Goal: Find specific page/section: Find specific page/section

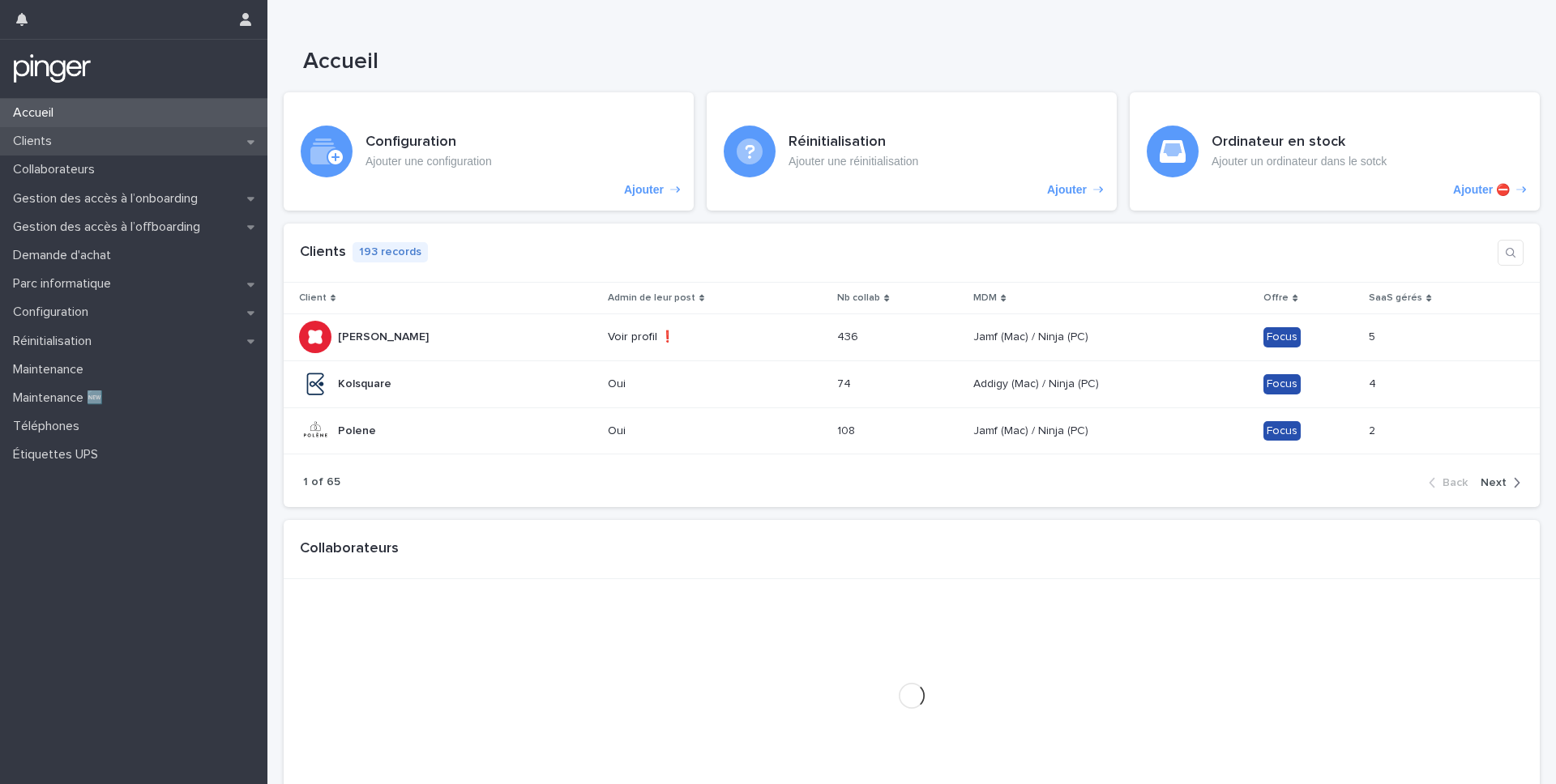
click at [53, 141] on p "Clients" at bounding box center [35, 141] width 58 height 15
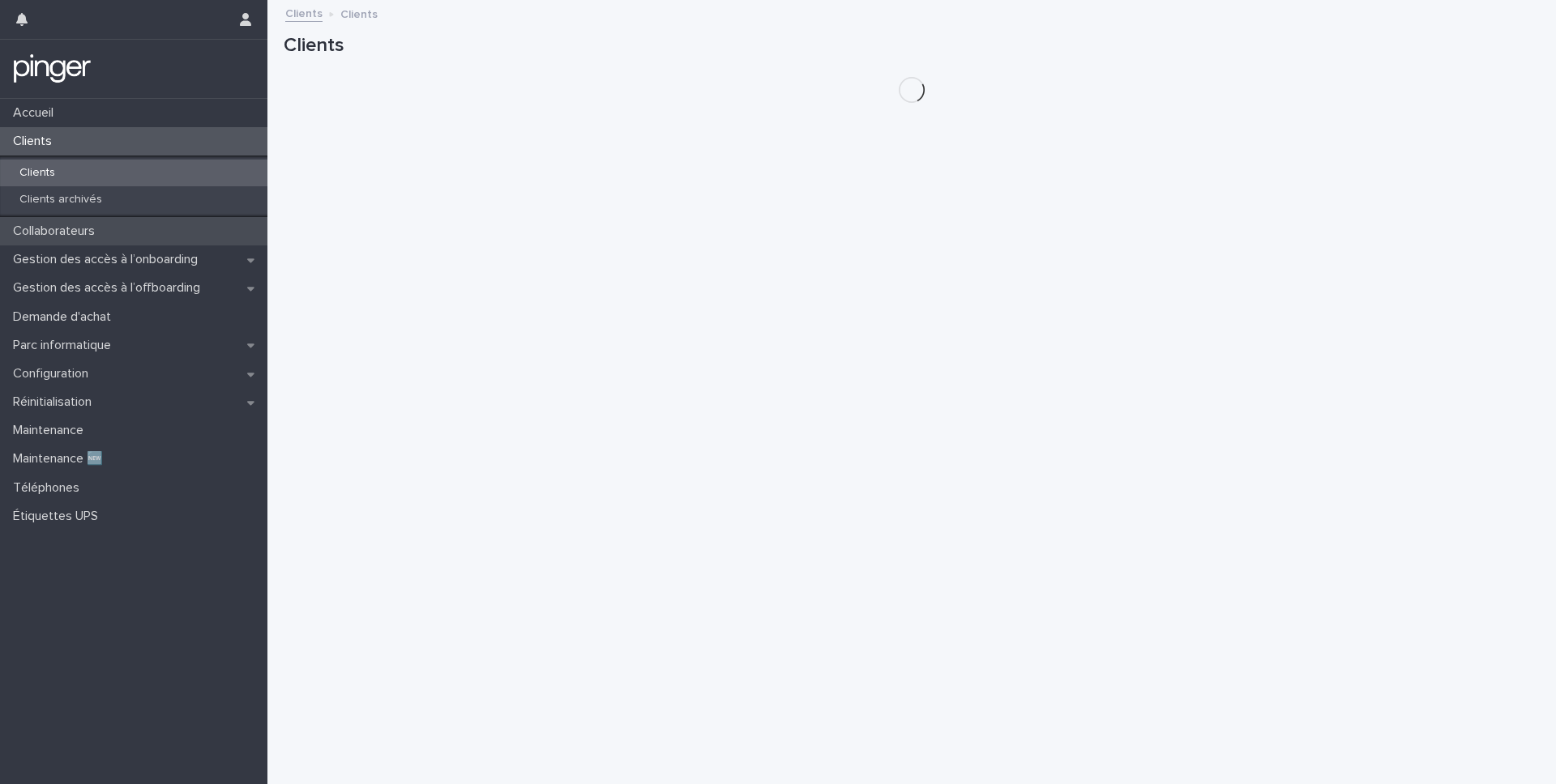
click at [40, 234] on p "Collaborateurs" at bounding box center [56, 231] width 101 height 15
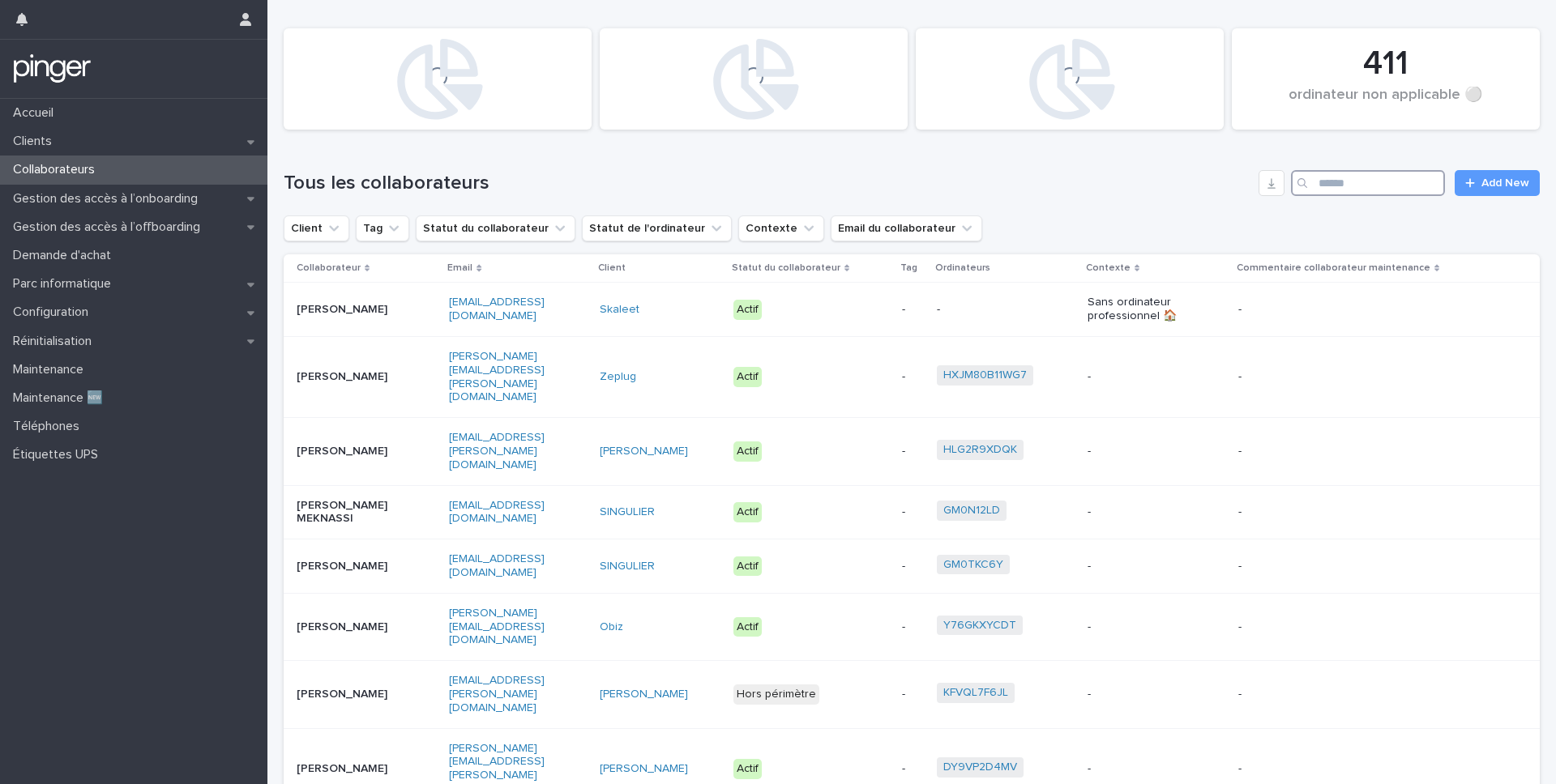
click at [1356, 190] on input "Search" at bounding box center [1368, 183] width 154 height 26
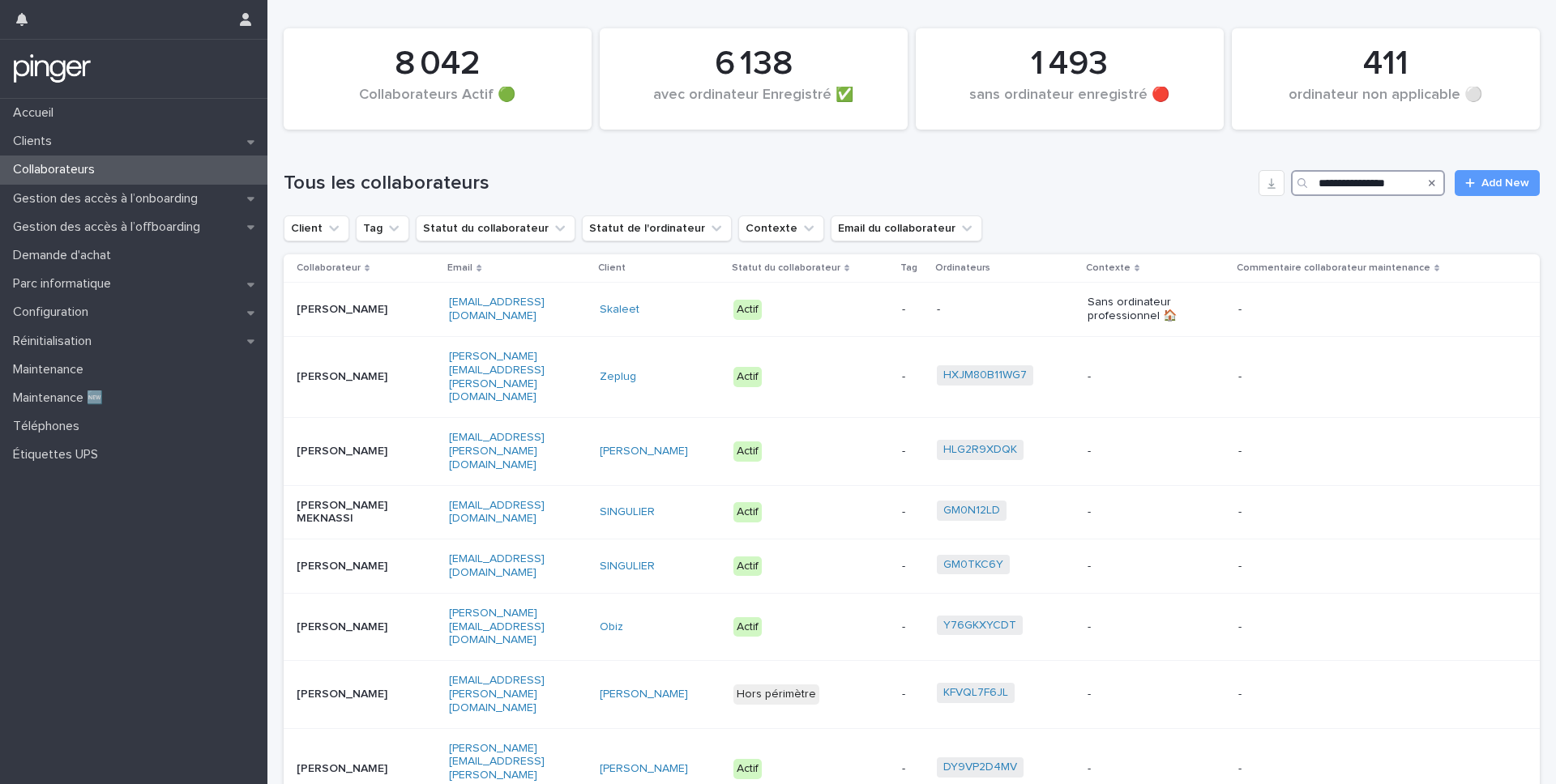
type input "**********"
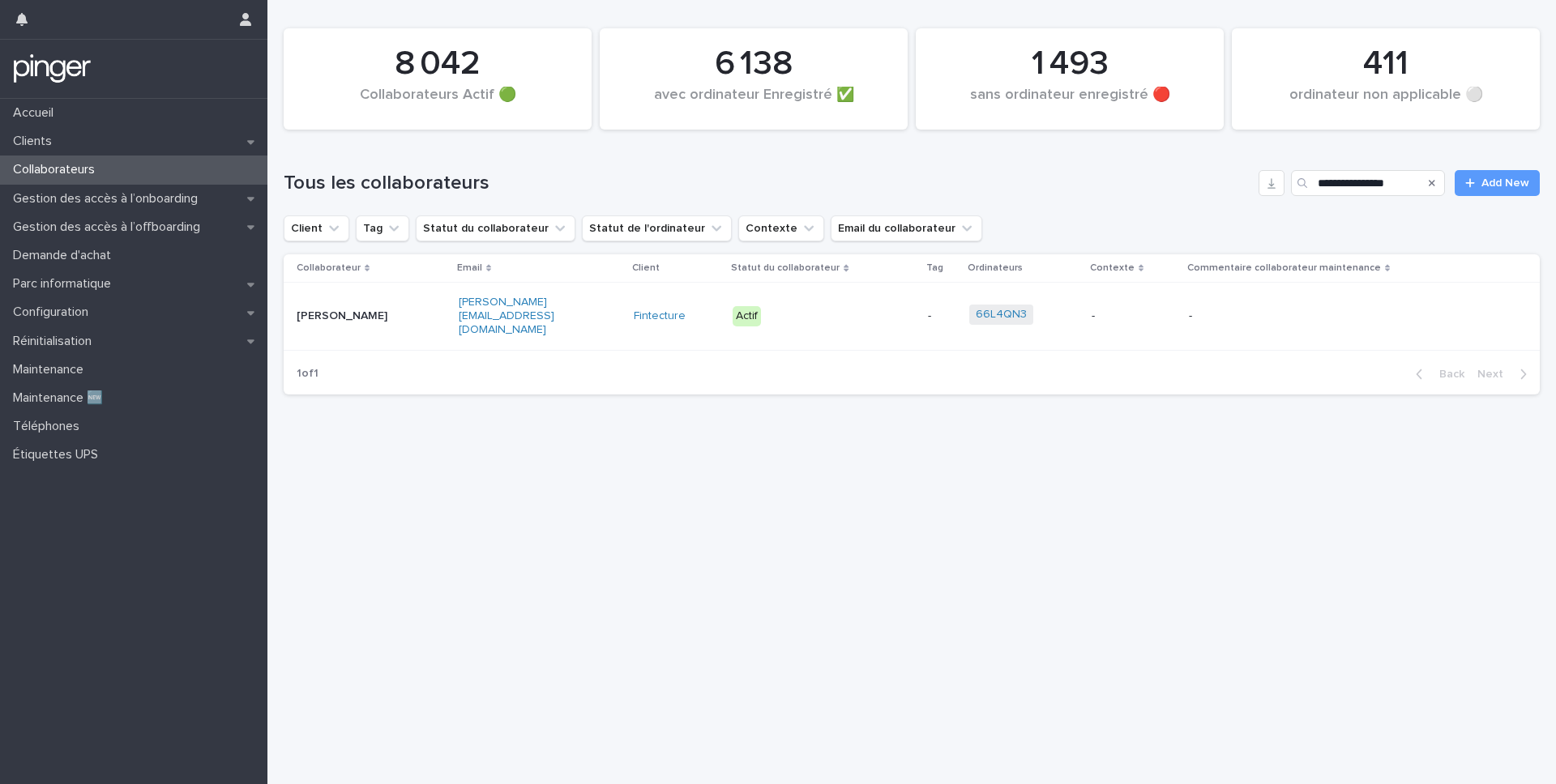
click at [1080, 298] on div "66L4QN3" at bounding box center [1024, 316] width 110 height 37
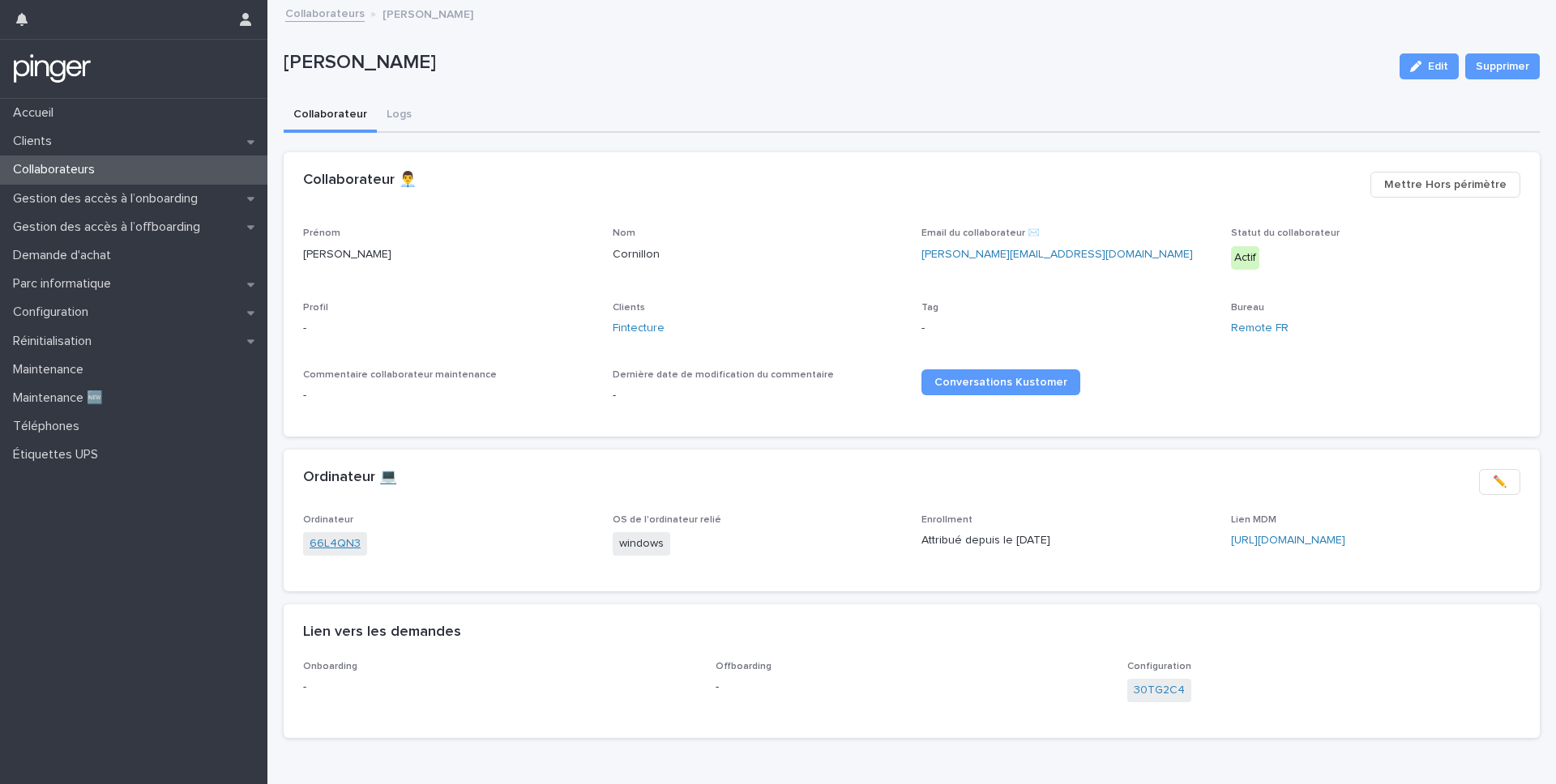
click at [329, 547] on link "66L4QN3" at bounding box center [335, 543] width 51 height 17
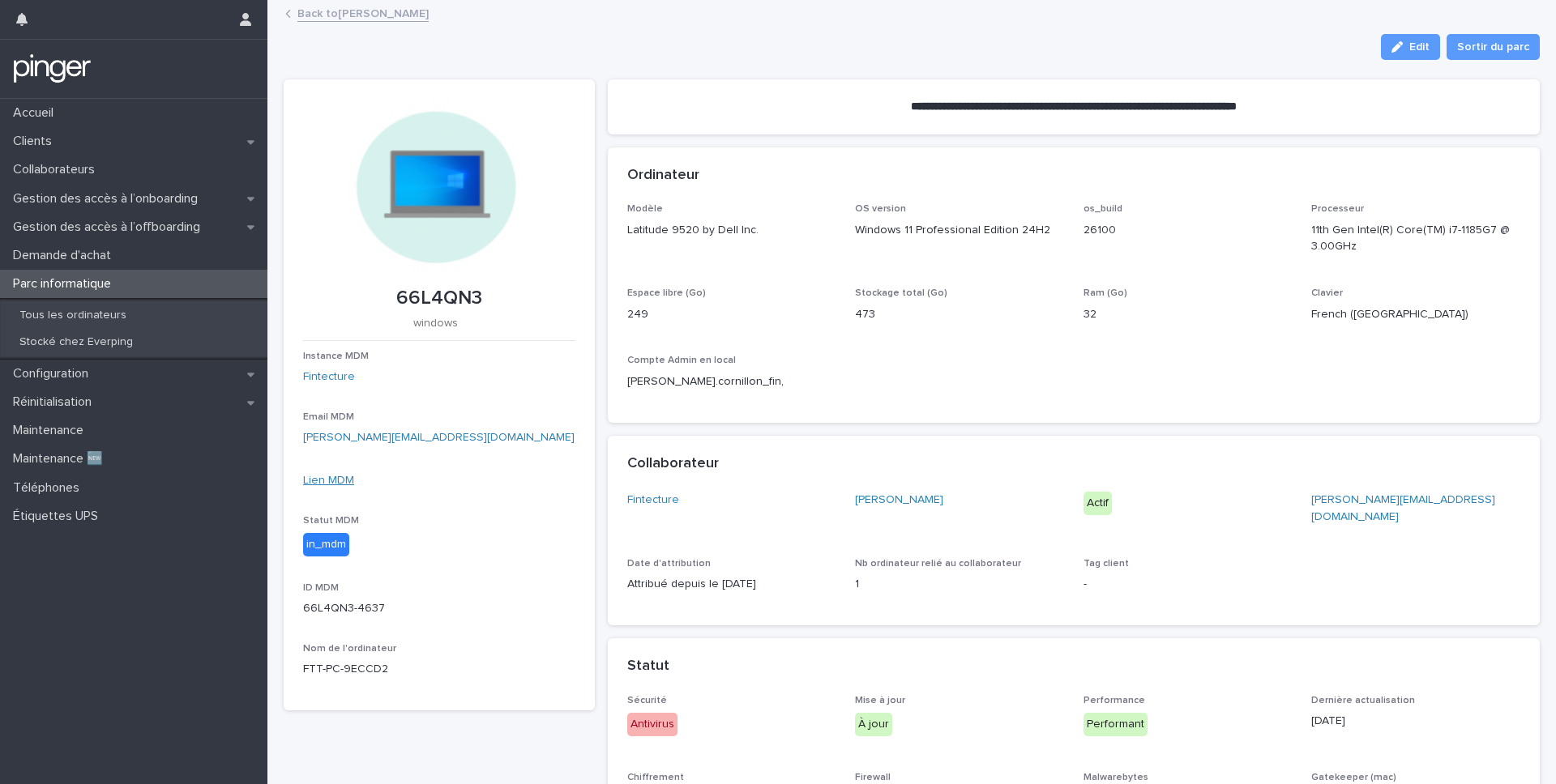
click at [334, 480] on link "Lien MDM" at bounding box center [329, 480] width 51 height 12
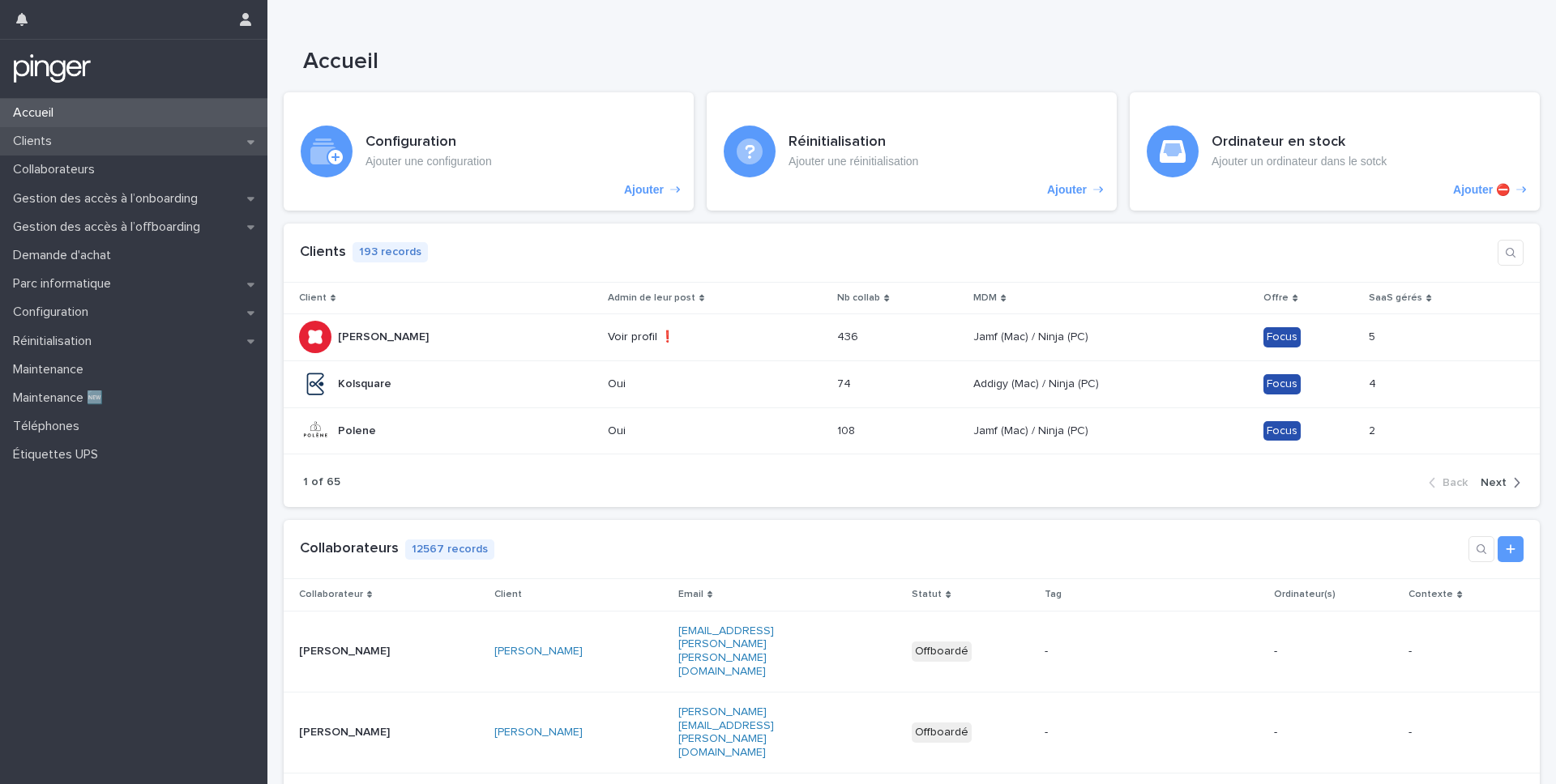
click at [64, 149] on div "Clients" at bounding box center [133, 141] width 268 height 29
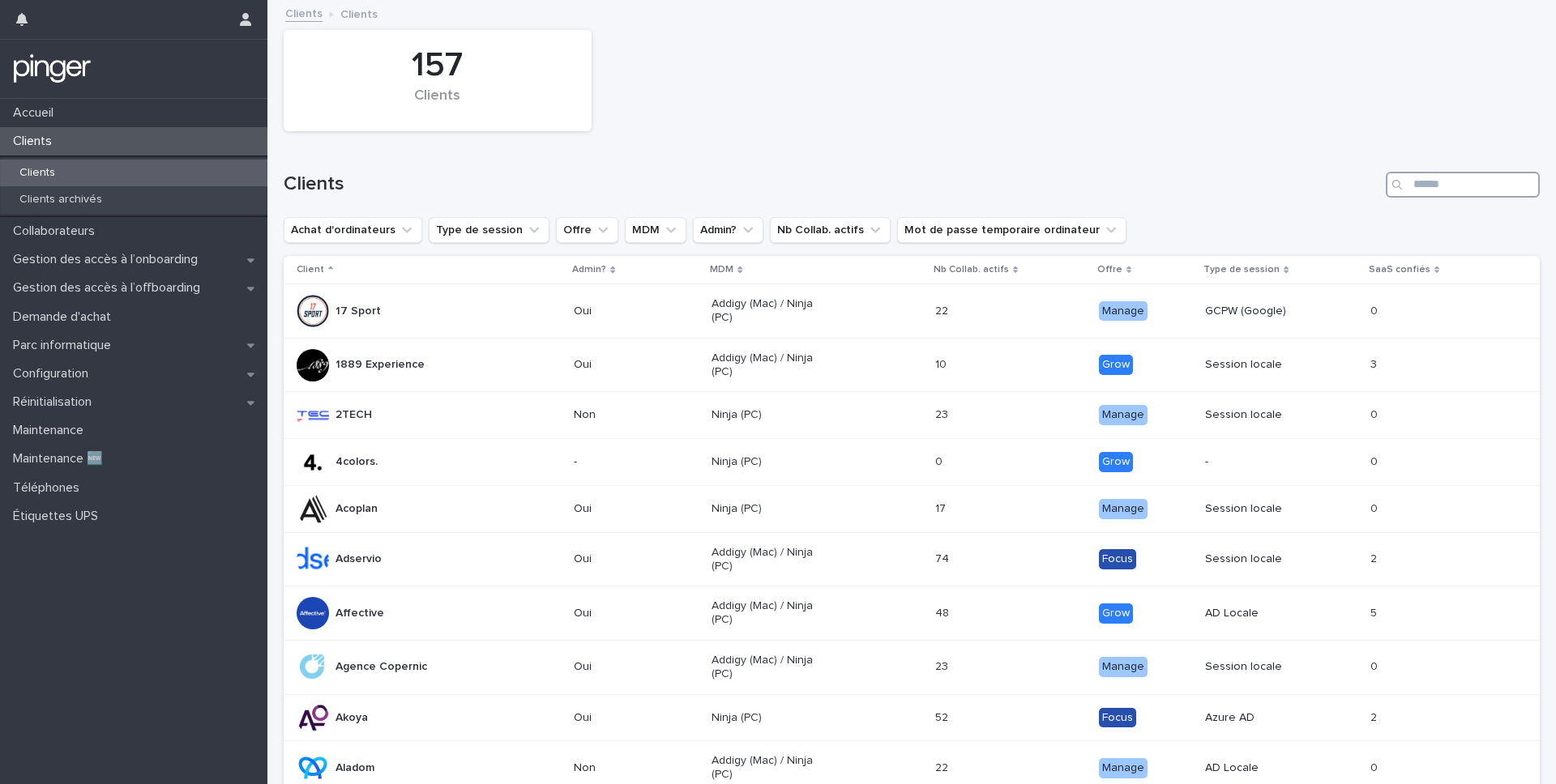
click at [1432, 183] on input "Search" at bounding box center [1463, 184] width 154 height 26
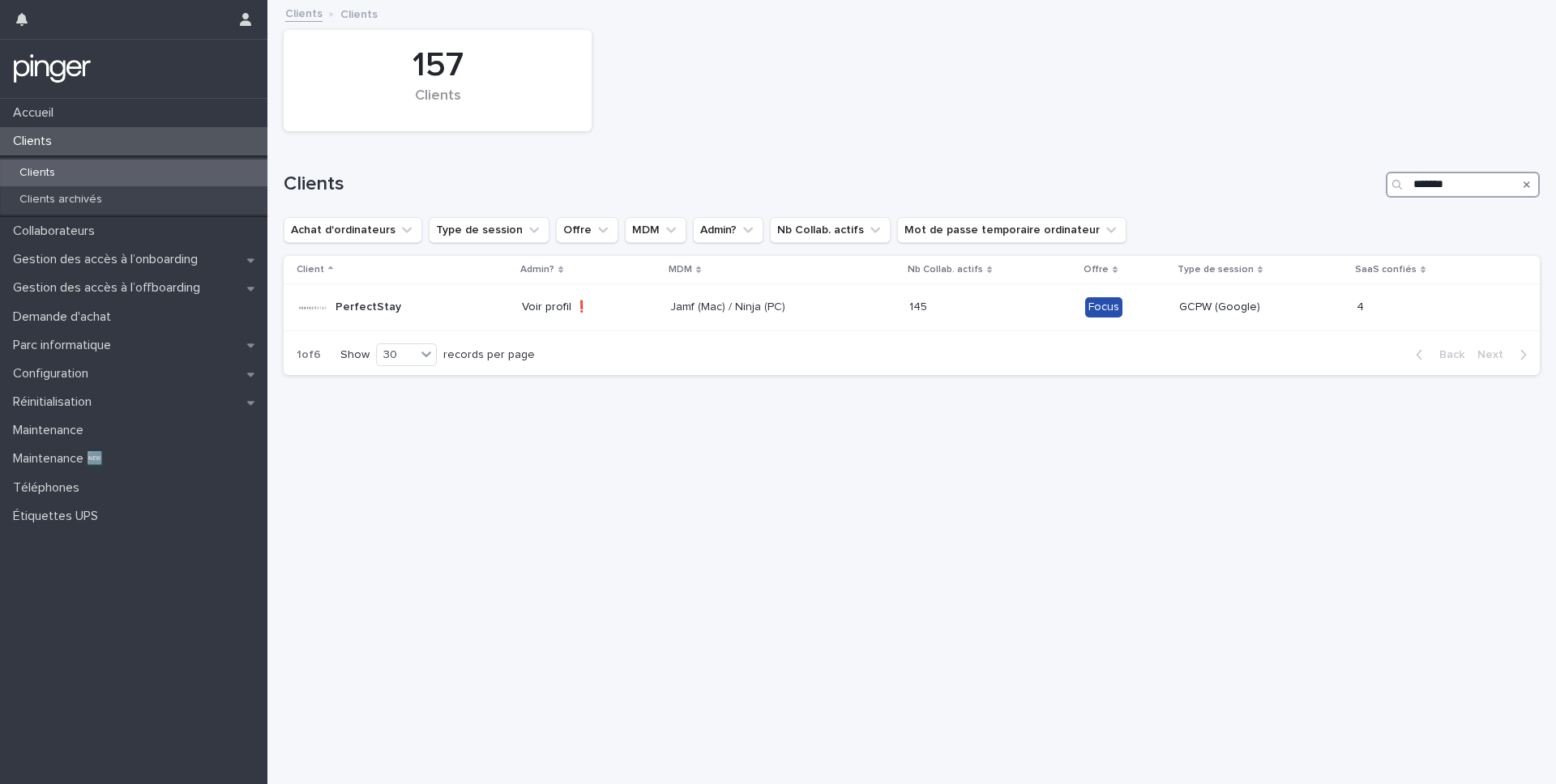
type input "*******"
click at [456, 299] on div "PerfectStay" at bounding box center [402, 308] width 212 height 32
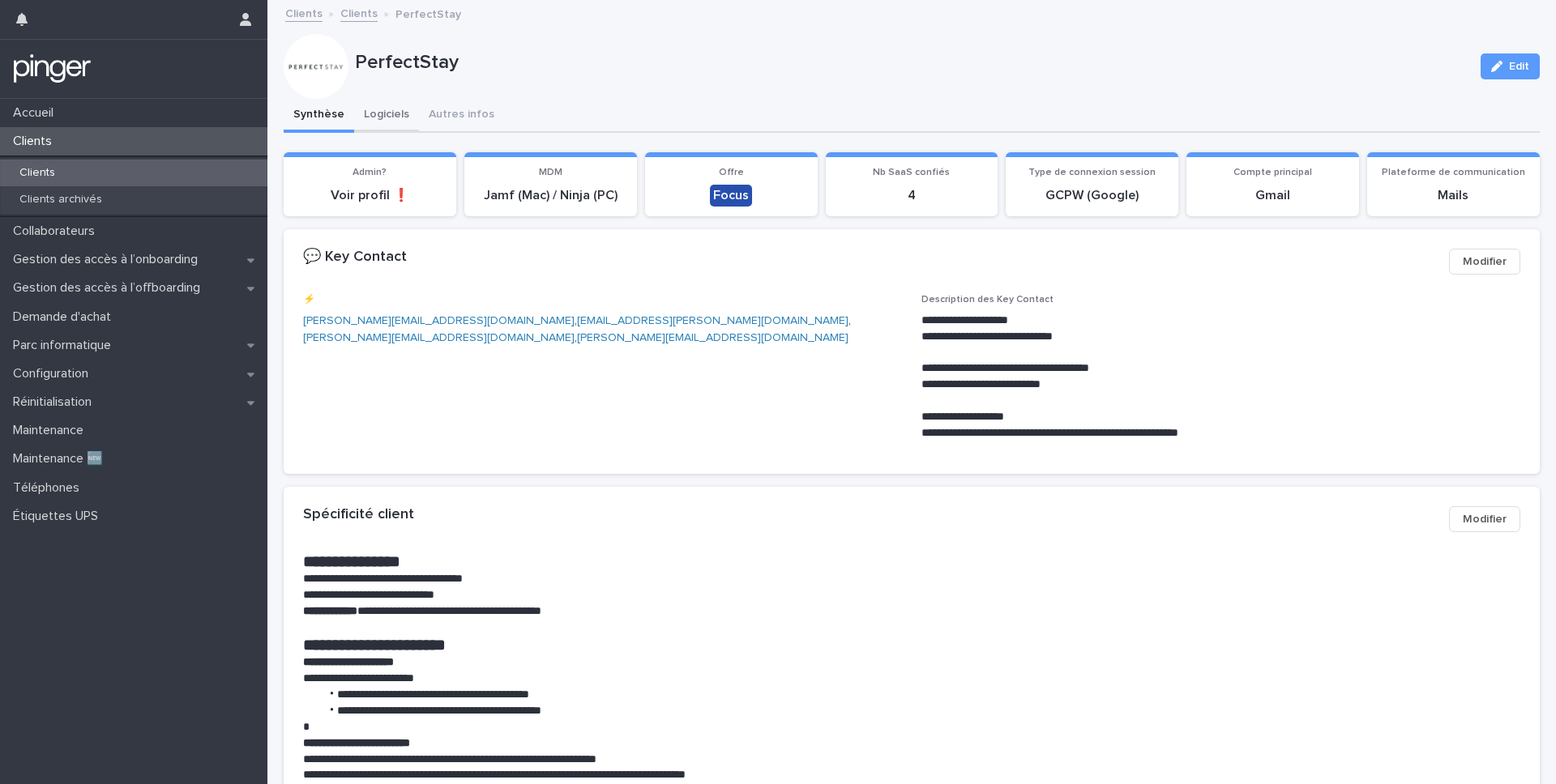
click at [381, 105] on button "Logiciels" at bounding box center [387, 115] width 64 height 34
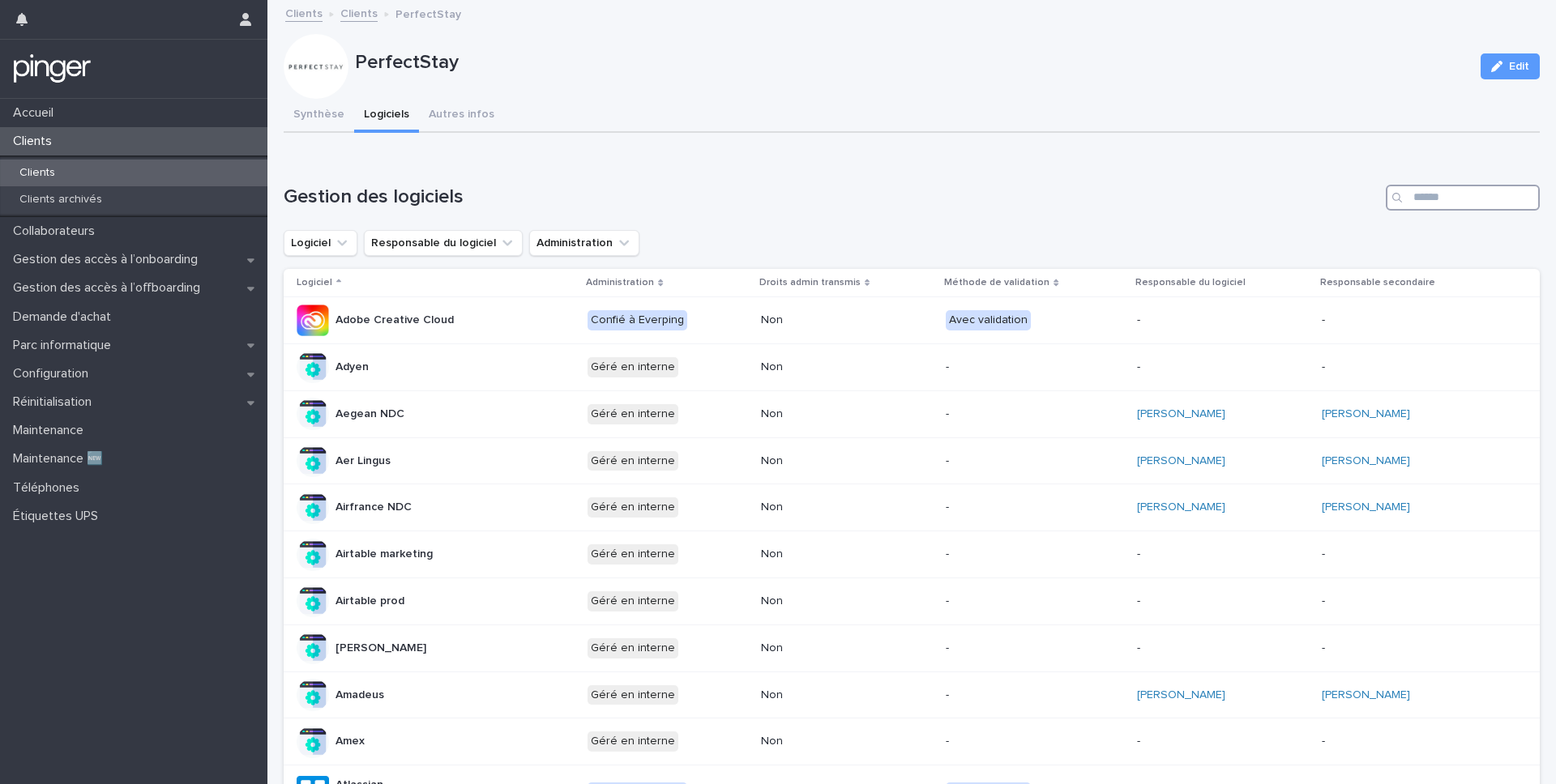
click at [1422, 196] on input "Search" at bounding box center [1463, 197] width 154 height 26
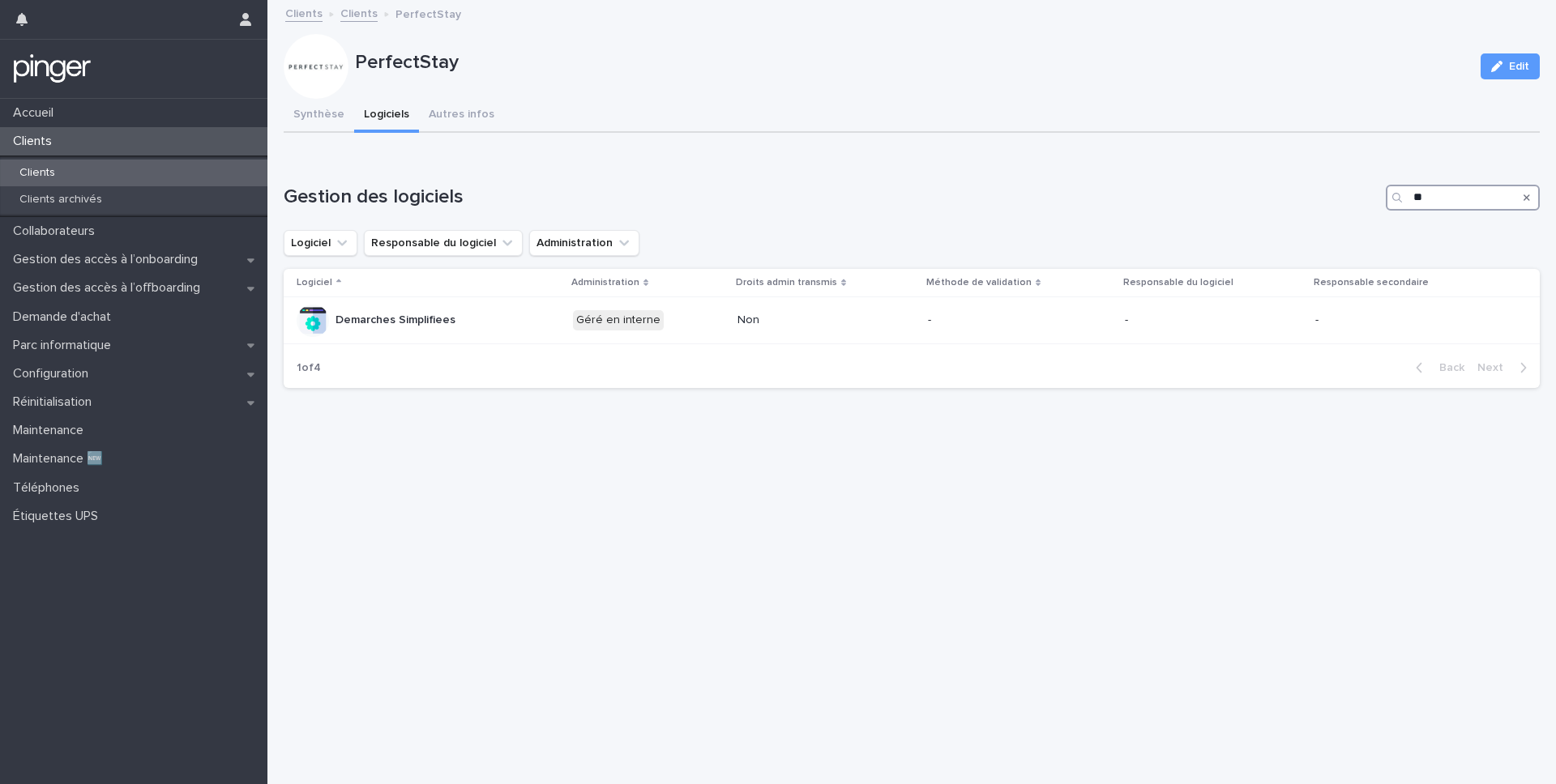
type input "*"
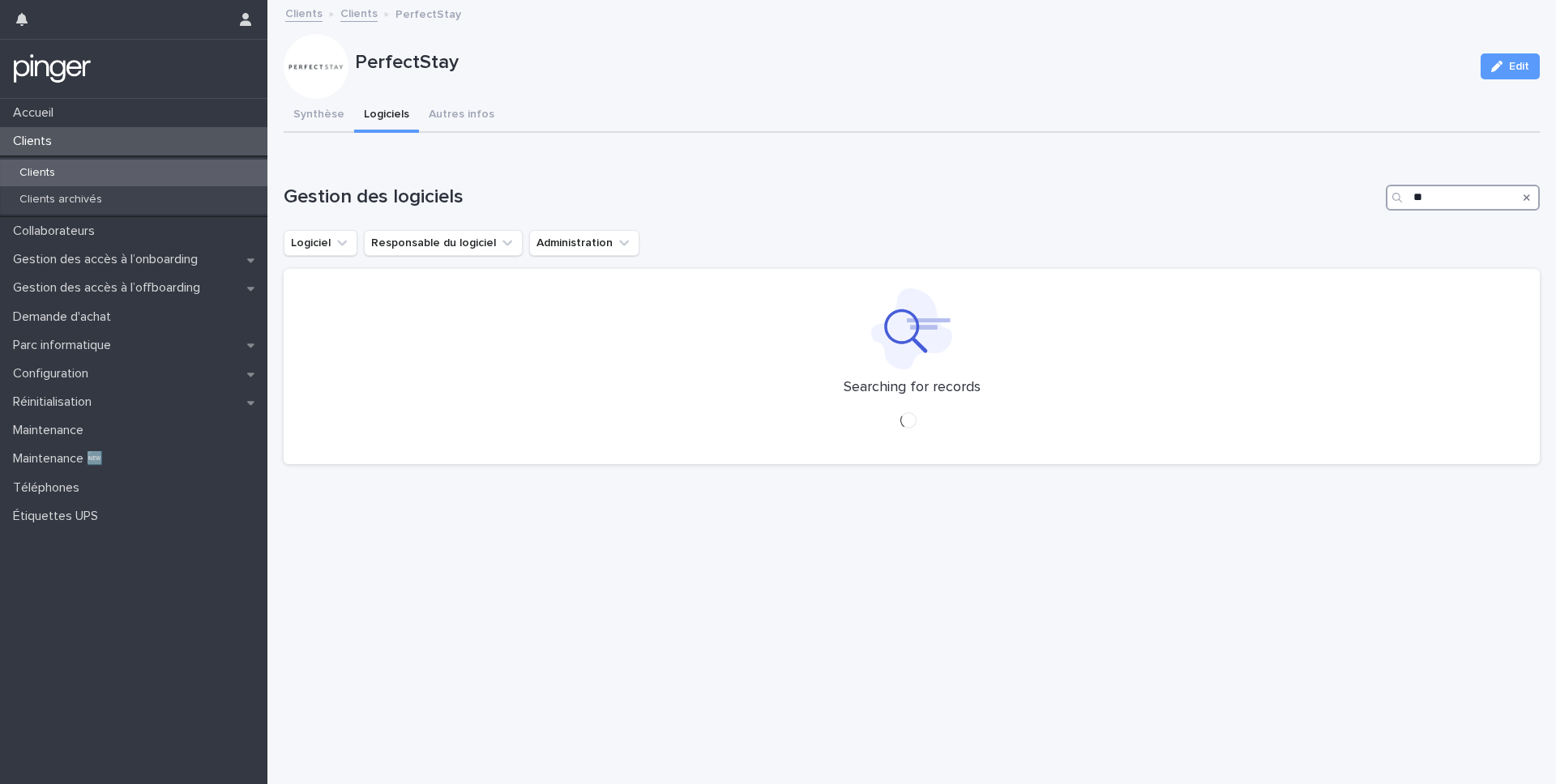
type input "*"
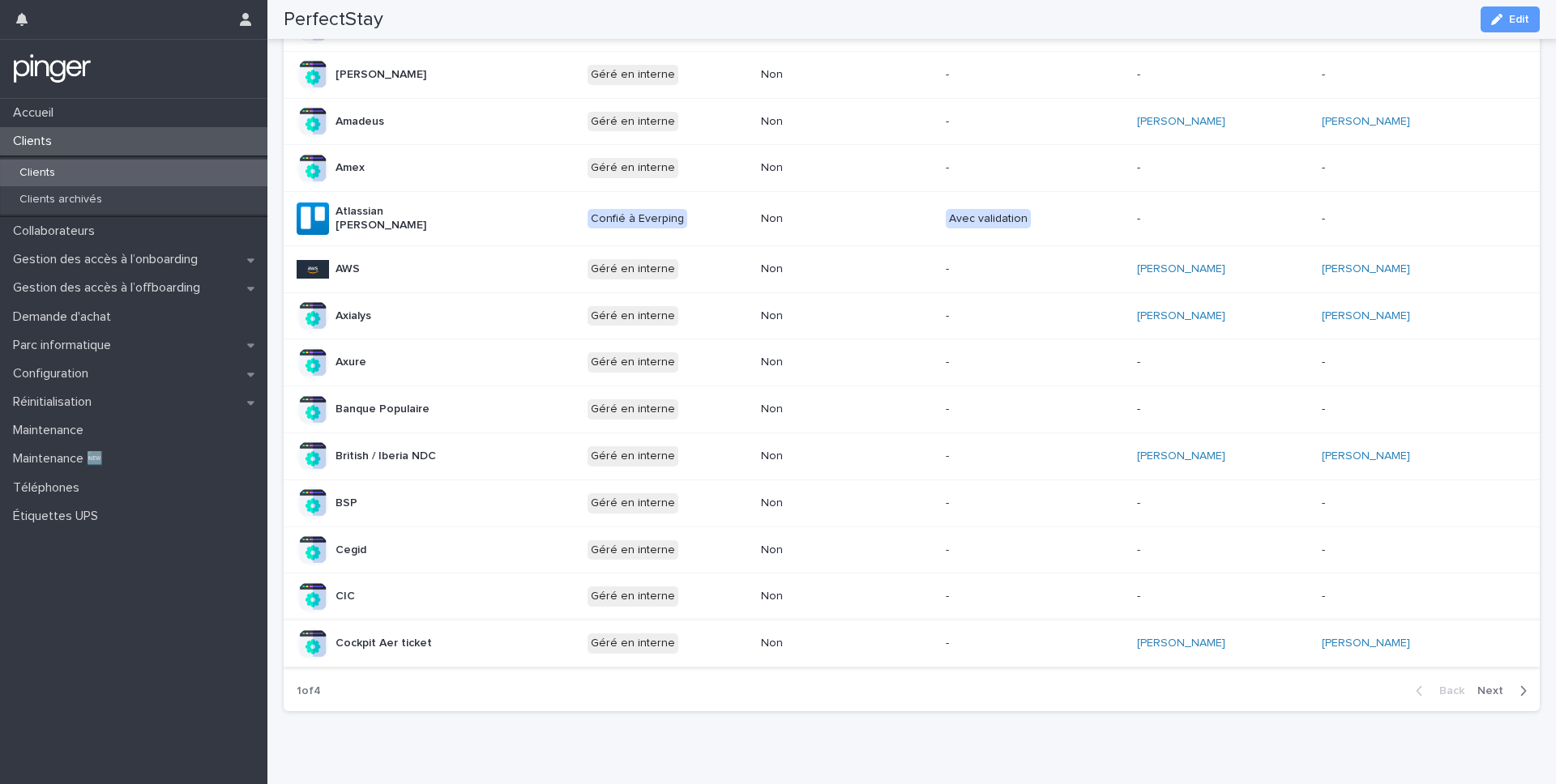
scroll to position [576, 0]
click at [1496, 686] on span "Next" at bounding box center [1495, 688] width 36 height 12
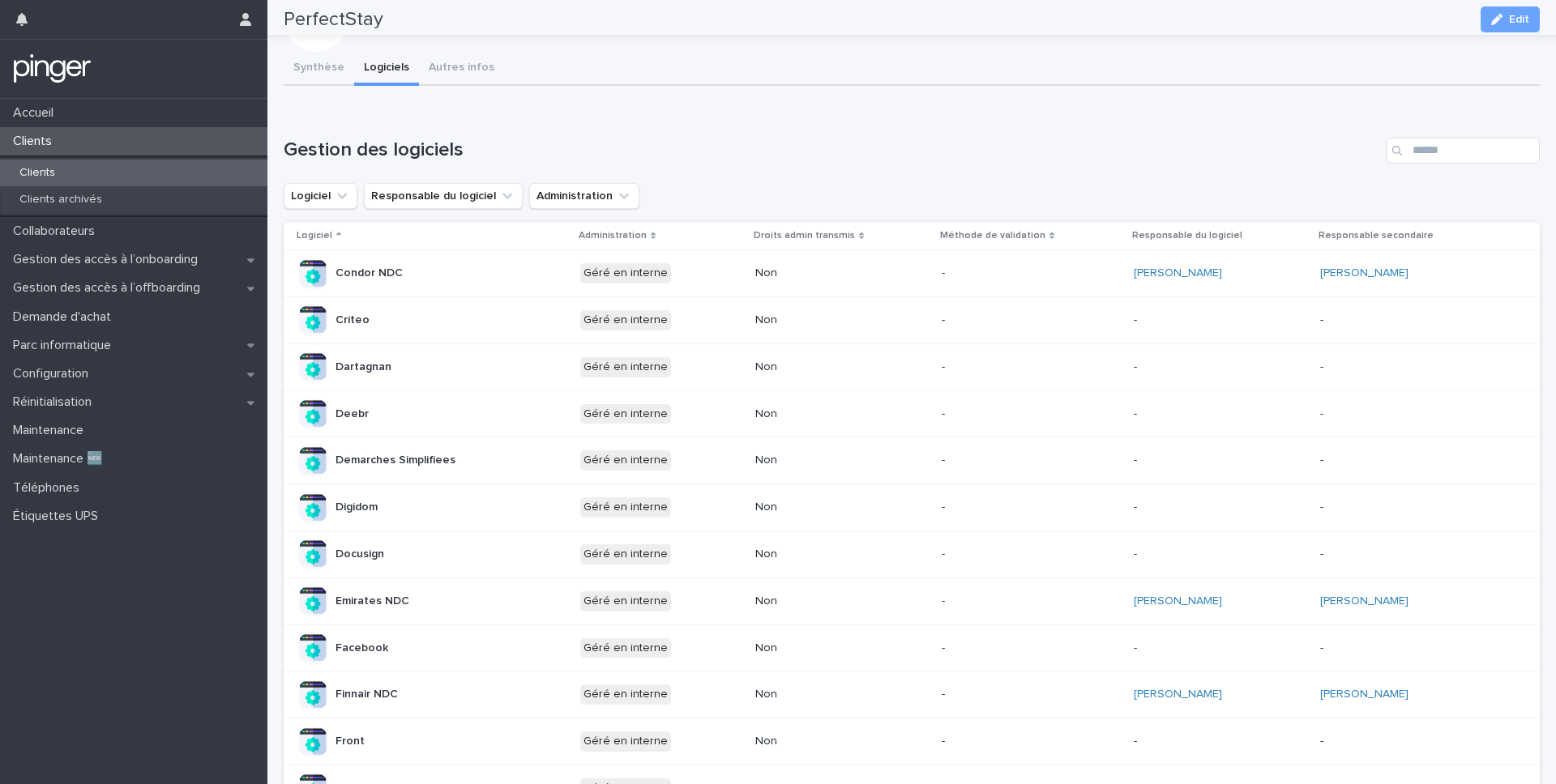
scroll to position [0, 0]
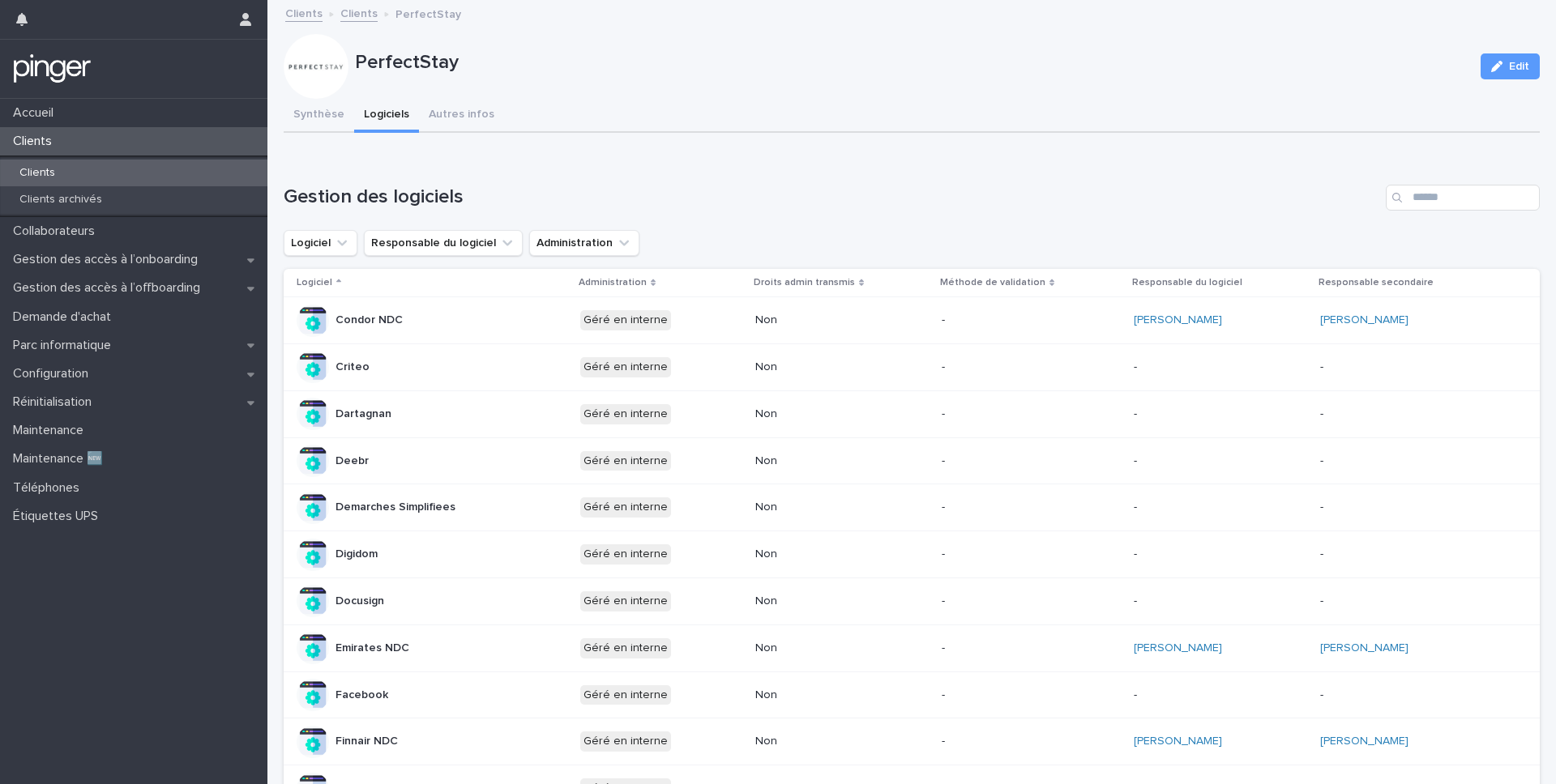
click at [41, 175] on p "Clients" at bounding box center [37, 173] width 62 height 13
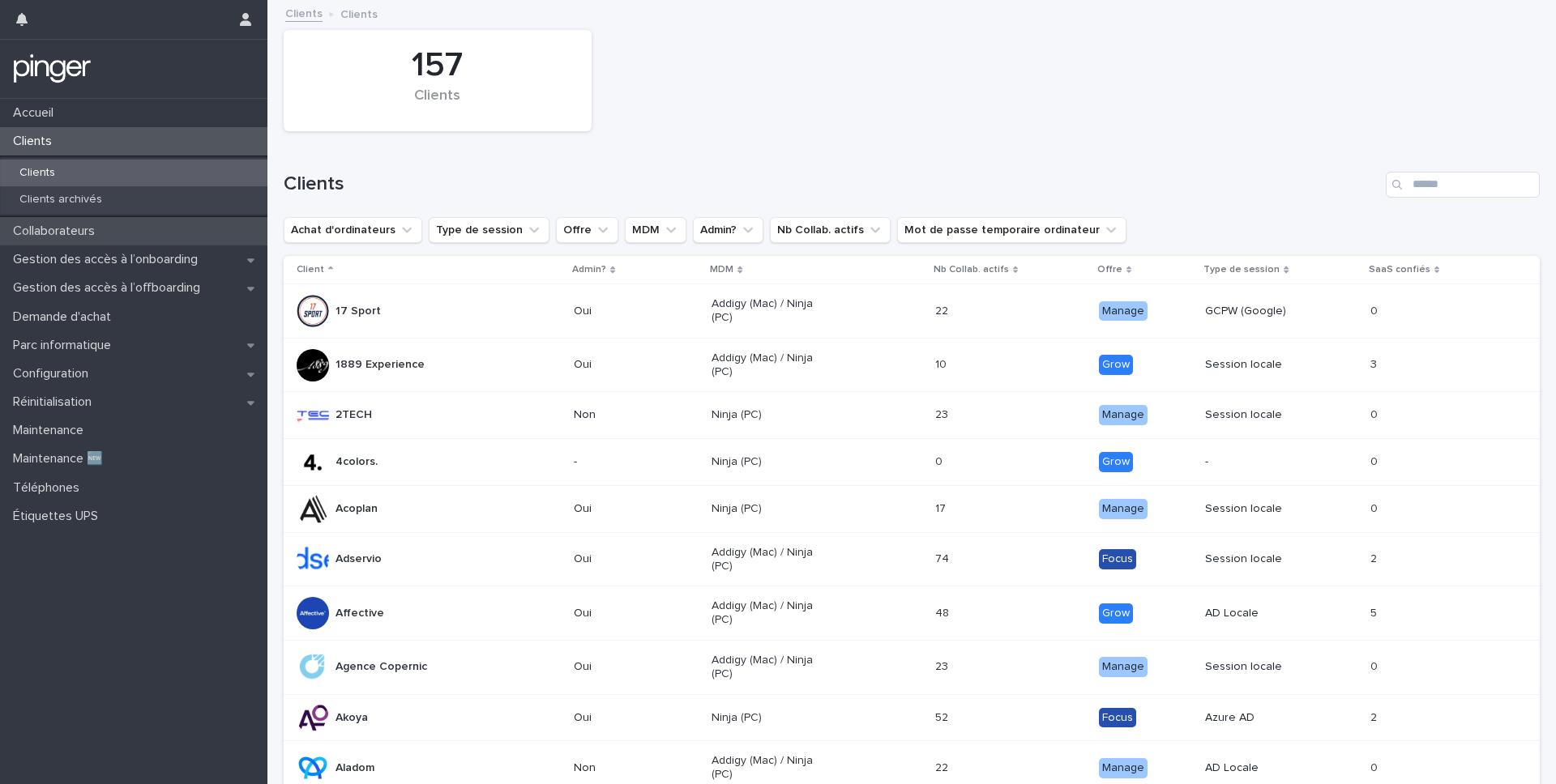
click at [56, 224] on p "Collaborateurs" at bounding box center [56, 231] width 101 height 15
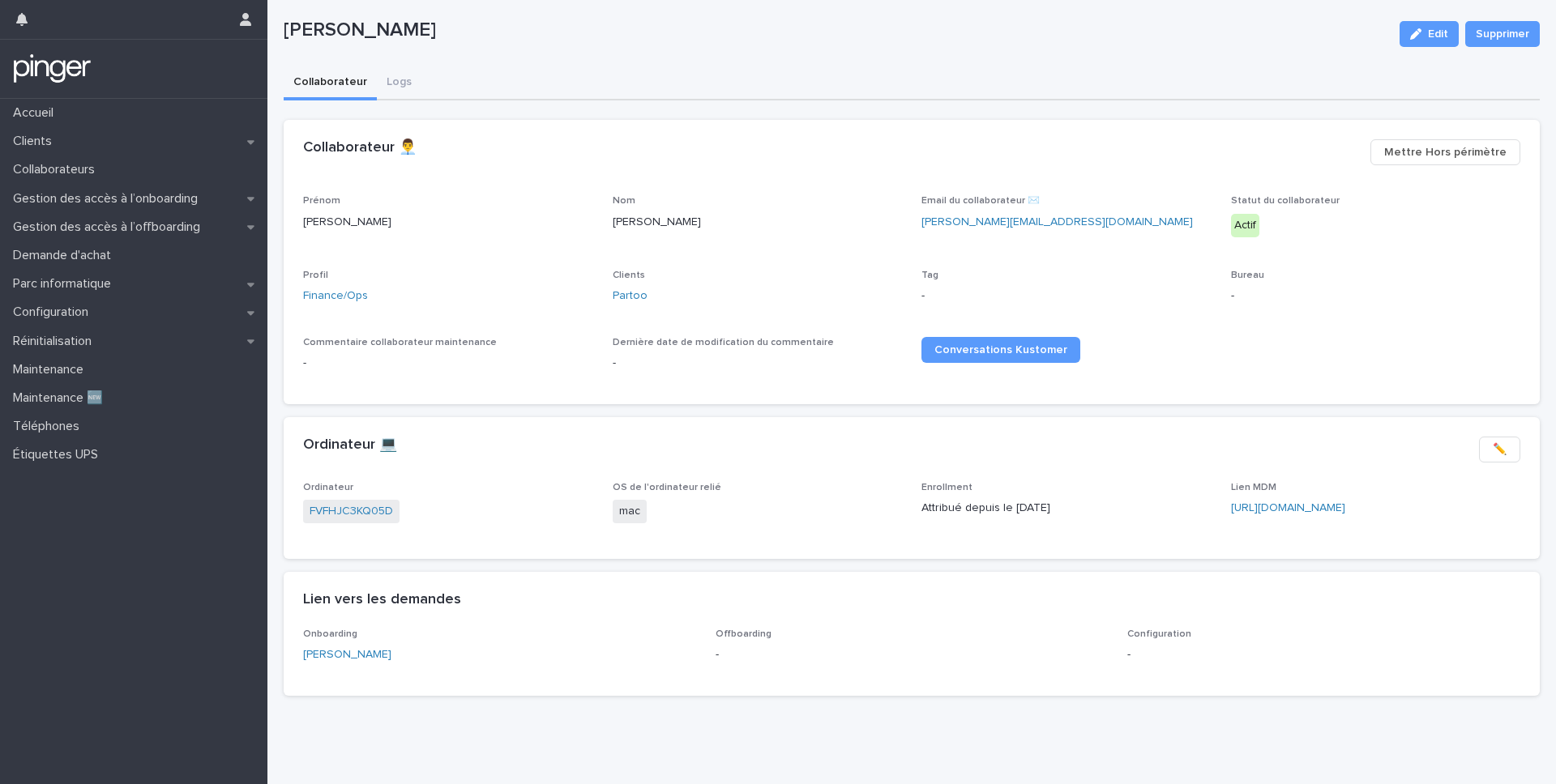
scroll to position [38, 0]
